Goal: Navigation & Orientation: Find specific page/section

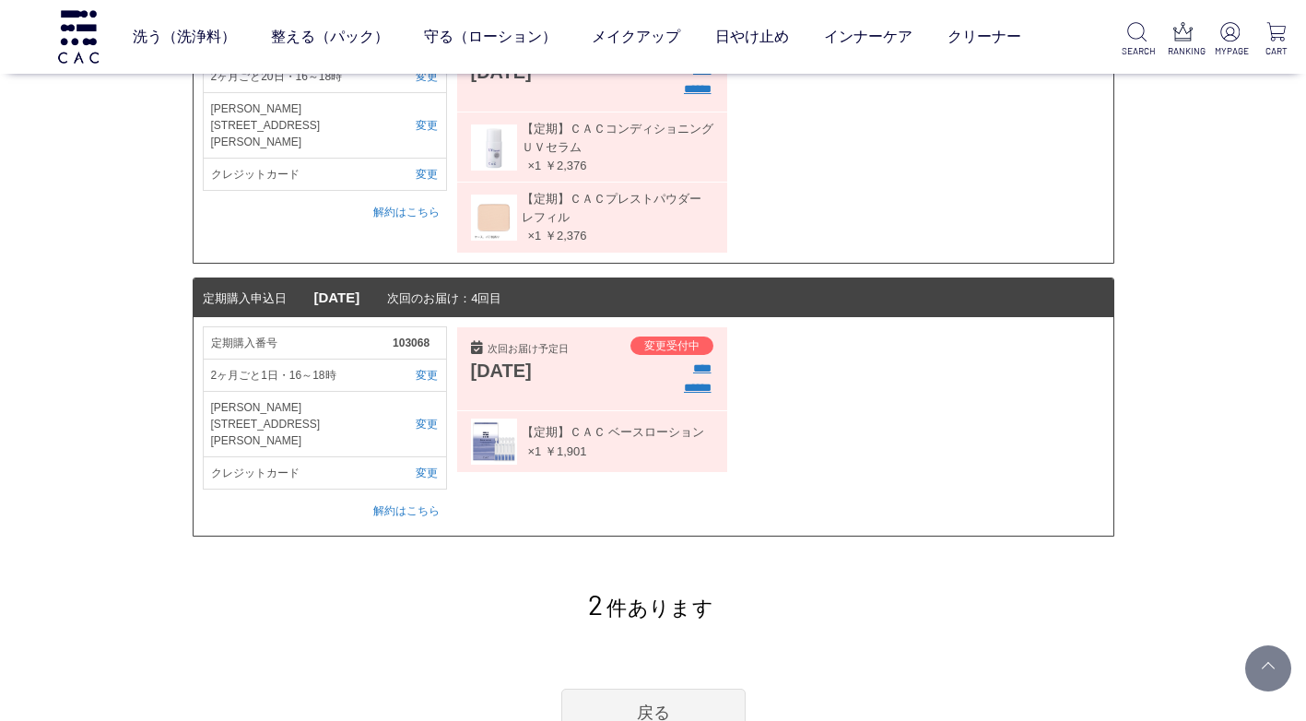
scroll to position [184, 0]
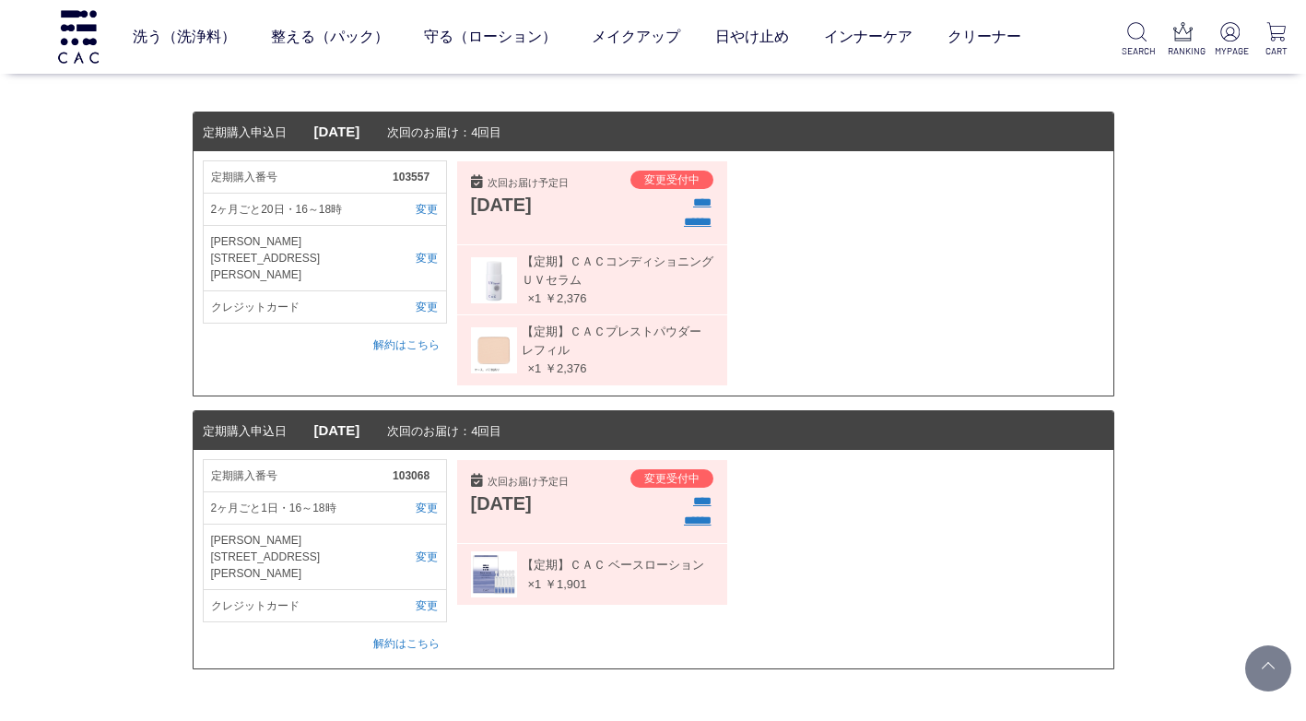
click at [138, 464] on div "定期購入商品一覧 [PERSON_NAME] 2 件あります 定期購入申込日 [DATE] 次回のお届け：4回目 定期購入番号 103557 2ヶ月ごと20日…" at bounding box center [653, 363] width 1306 height 1014
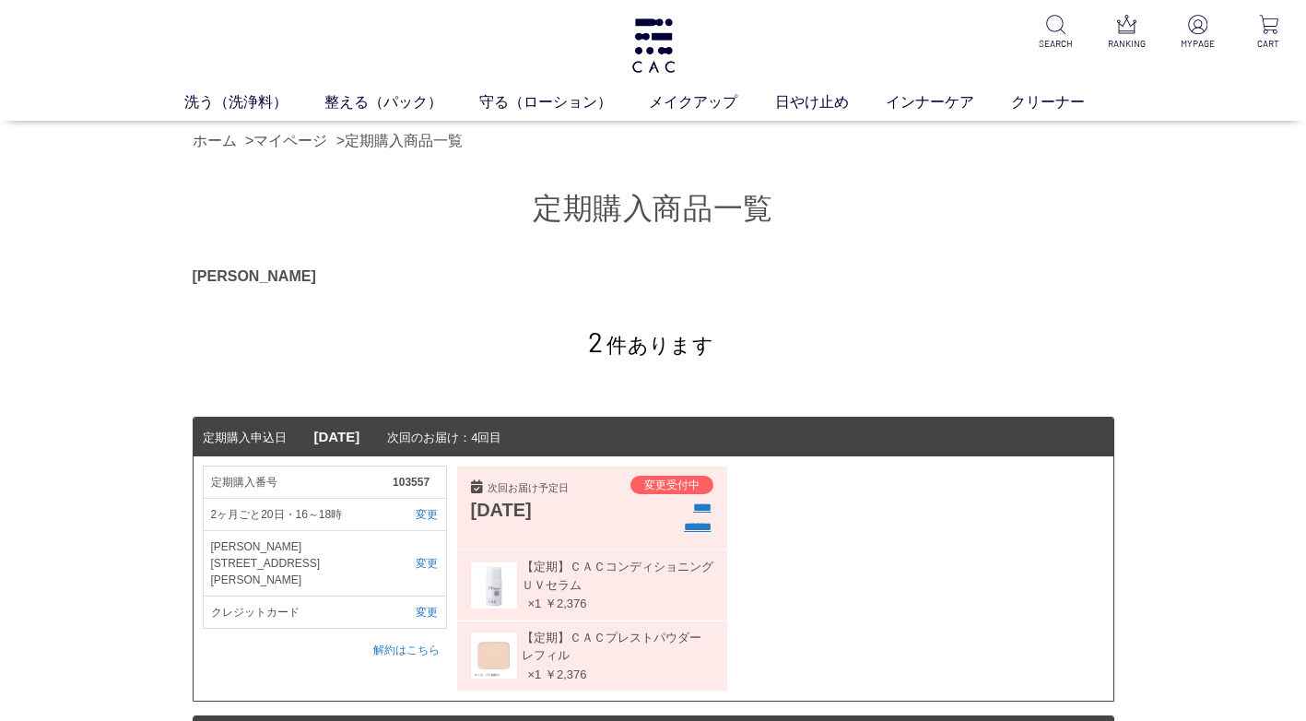
click at [140, 459] on div "定期購入商品一覧 [PERSON_NAME] 2 件あります 定期購入申込日 [DATE] 次回のお届け：4回目 定期購入番号 103557 2ヶ月ごと20日…" at bounding box center [653, 668] width 1306 height 1014
click at [1187, 337] on div "定期購入商品一覧 [PERSON_NAME] 2 件あります 定期購入申込日 [DATE] 次回のお届け：4回目 定期購入番号 103557 2ヶ月ごと20日…" at bounding box center [653, 668] width 1306 height 1014
click at [21, 218] on div "定期購入商品一覧 [PERSON_NAME] 2 件あります 定期購入申込日 [DATE] 次回のお届け：4回目 定期購入番号 103557 2ヶ月ごと20日…" at bounding box center [653, 668] width 1306 height 1014
drag, startPoint x: 1239, startPoint y: 171, endPoint x: 1227, endPoint y: 93, distance: 79.1
click at [1239, 170] on div "定期購入商品一覧 [PERSON_NAME] 2 件あります 定期購入申込日 [DATE] 次回のお届け：4回目 定期購入番号 103557 2ヶ月ごと20日…" at bounding box center [653, 668] width 1306 height 1014
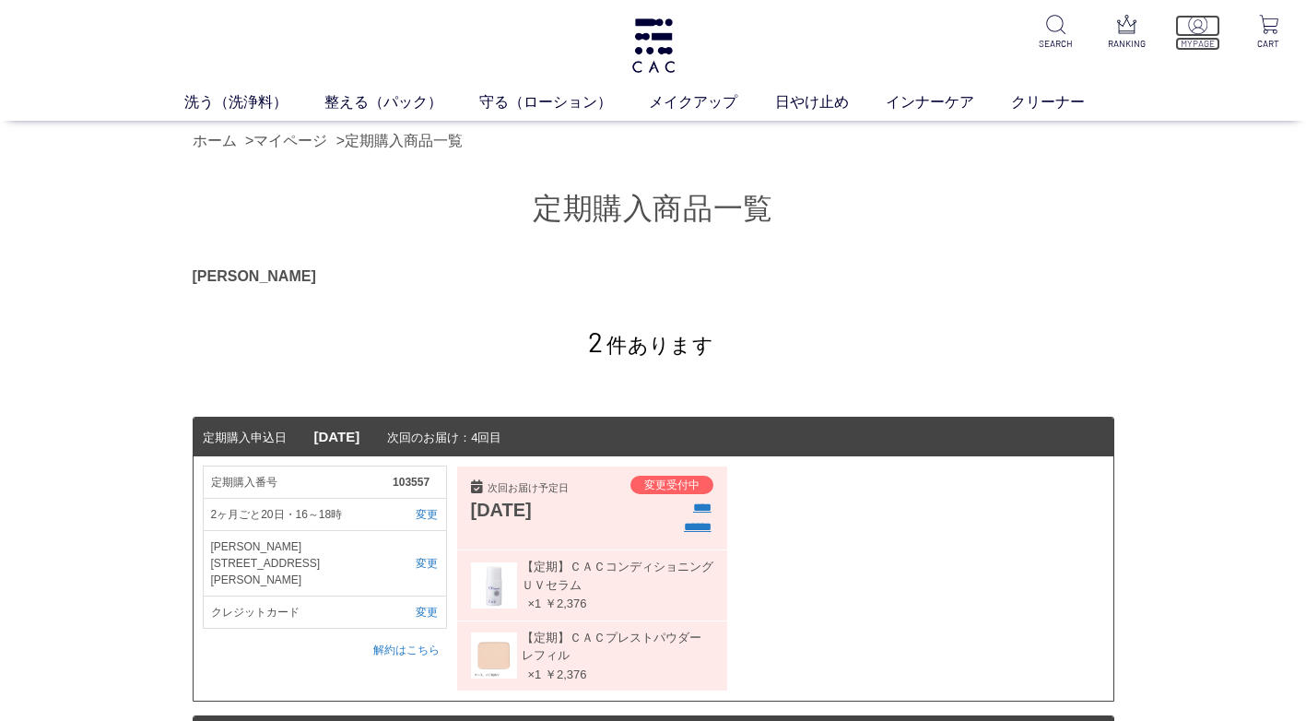
click at [1204, 32] on img at bounding box center [1197, 24] width 19 height 19
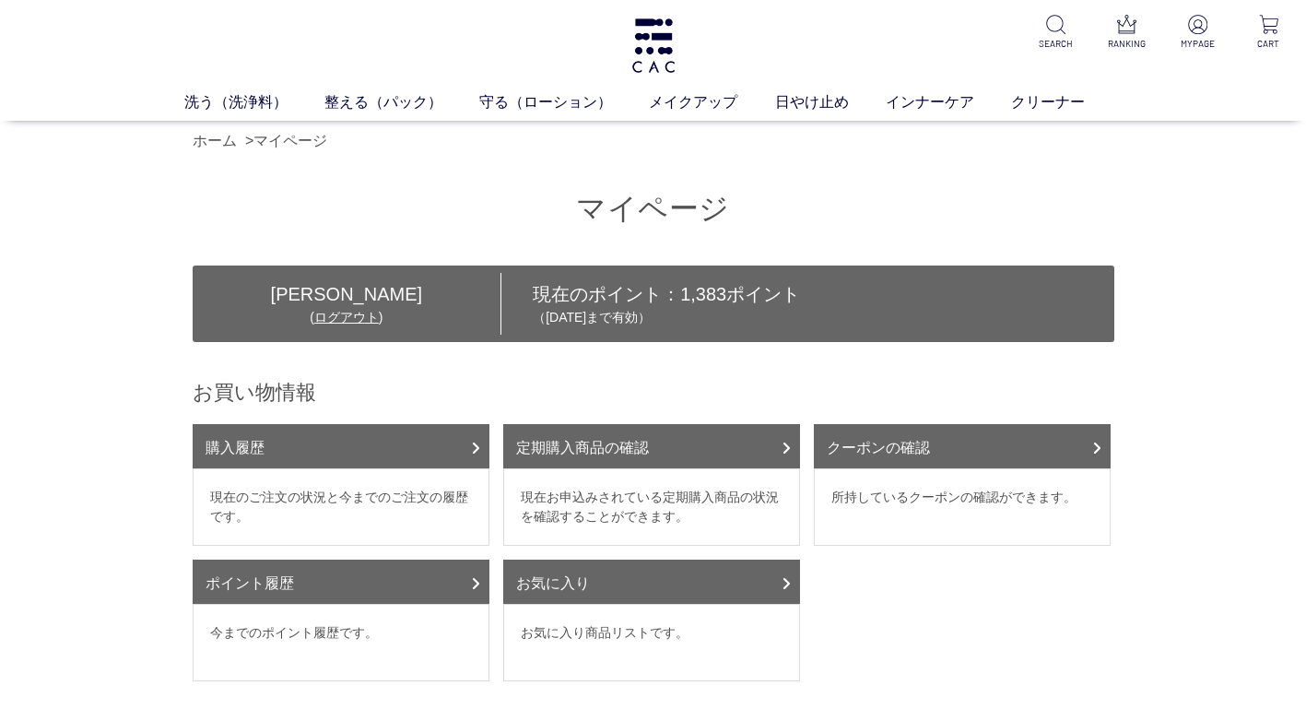
click at [1237, 385] on div "マイページ [PERSON_NAME] ( ログアウト ) 現在のポイント： 1,383 ポイント （[DATE]まで有効） お買い物情報 購入履歴 現在のご…" at bounding box center [653, 733] width 1306 height 1145
